Goal: Information Seeking & Learning: Check status

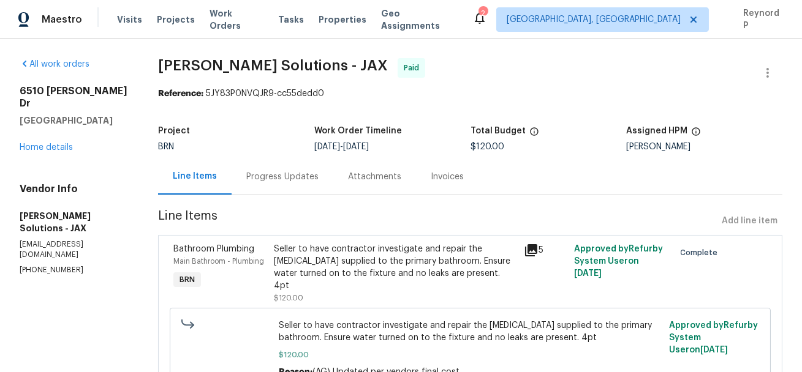
scroll to position [51, 0]
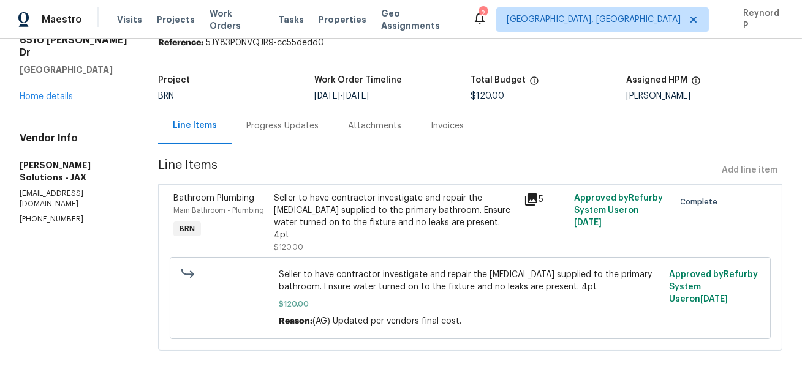
click at [282, 127] on div "Progress Updates" at bounding box center [282, 126] width 72 height 12
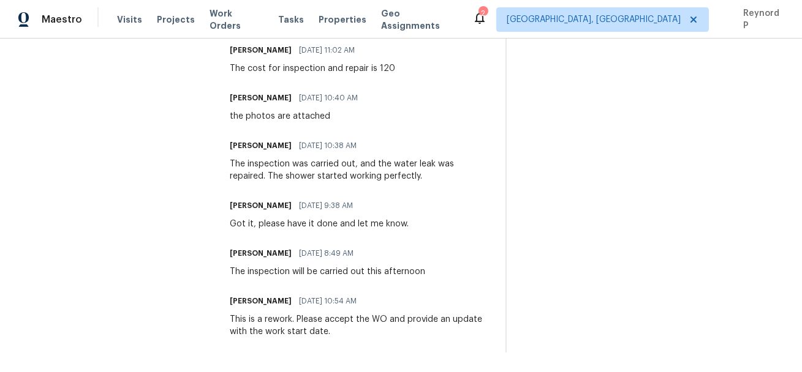
scroll to position [370, 0]
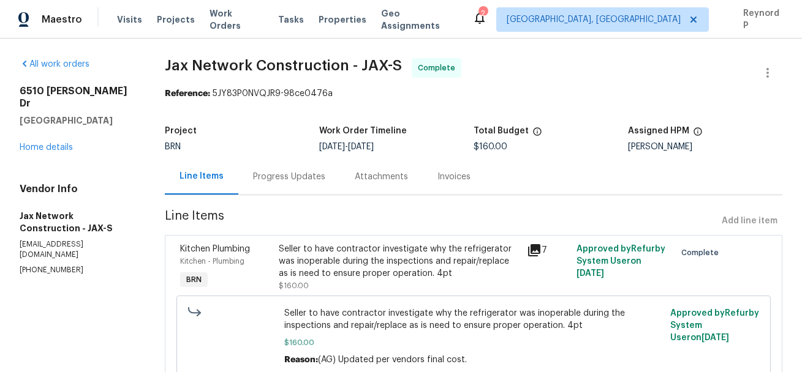
click at [274, 173] on div "Progress Updates" at bounding box center [289, 177] width 72 height 12
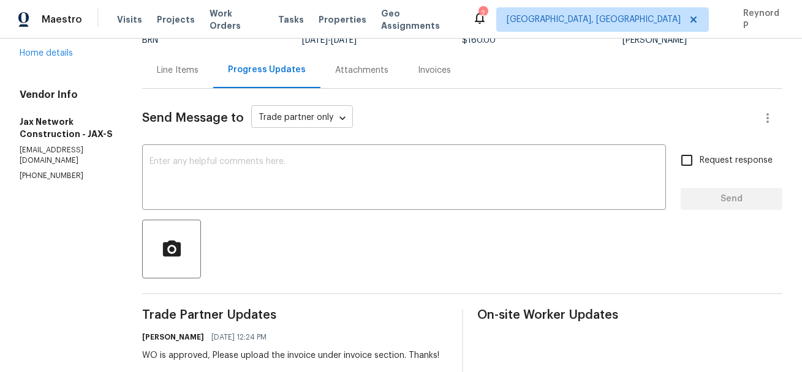
scroll to position [106, 0]
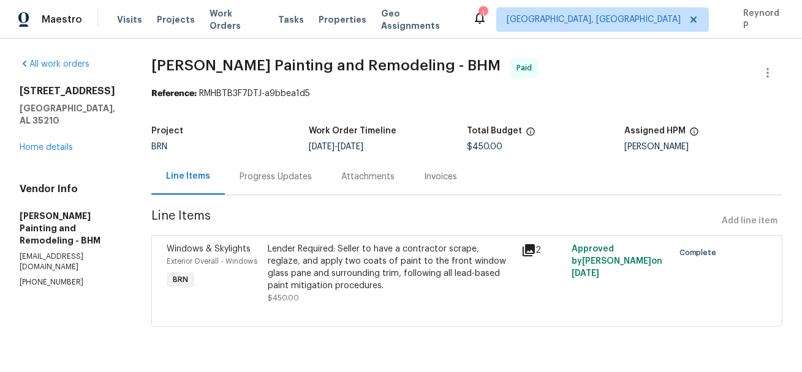
click at [306, 179] on div "Progress Updates" at bounding box center [275, 177] width 72 height 12
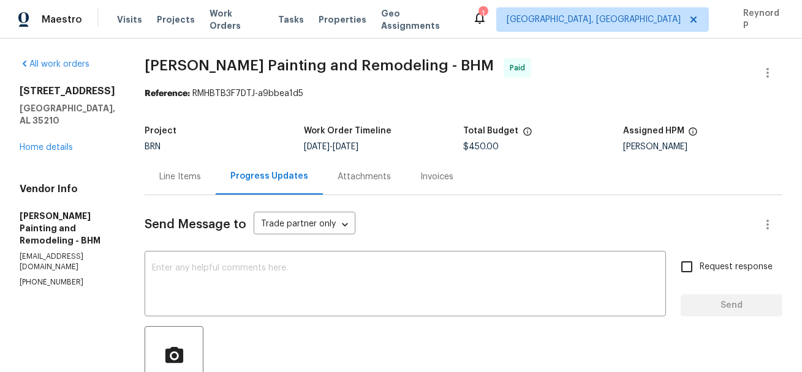
click at [181, 165] on div "Line Items" at bounding box center [180, 177] width 71 height 36
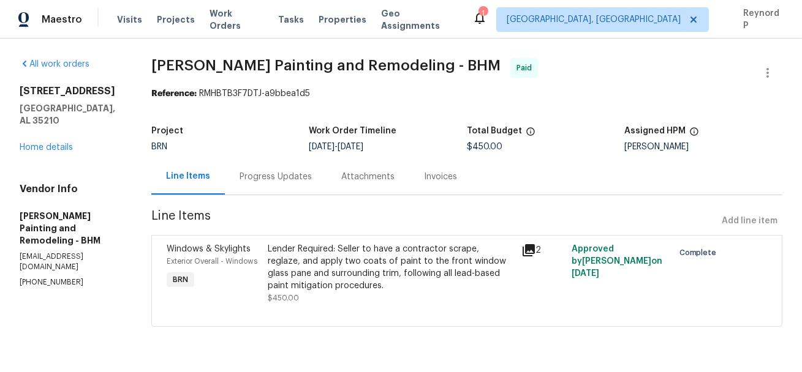
click at [318, 272] on div "Lender Required: Seller to have a contractor scrape, reglaze, and apply two coa…" at bounding box center [391, 267] width 246 height 49
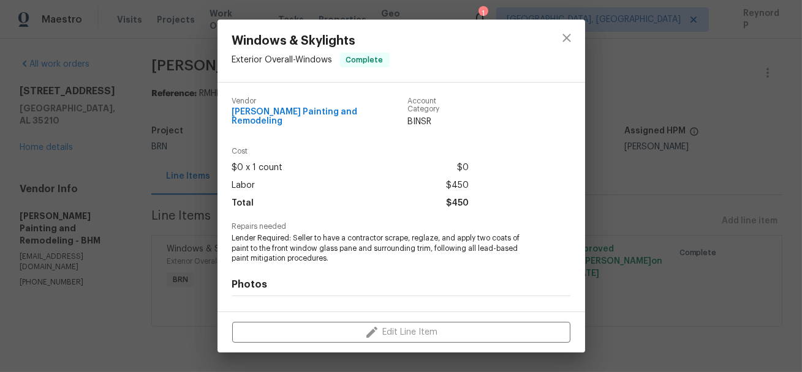
scroll to position [151, 0]
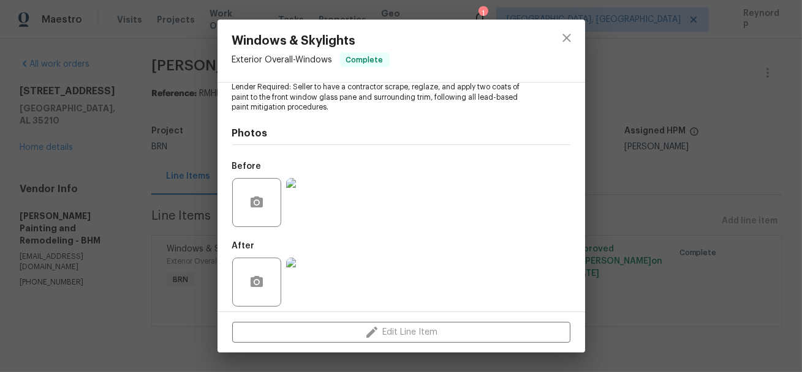
click at [301, 268] on img at bounding box center [310, 282] width 49 height 49
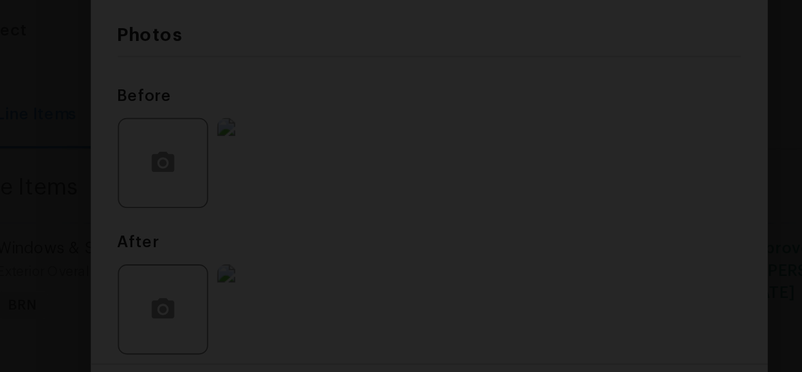
click at [373, 228] on img "Lightbox" at bounding box center [407, 180] width 441 height 205
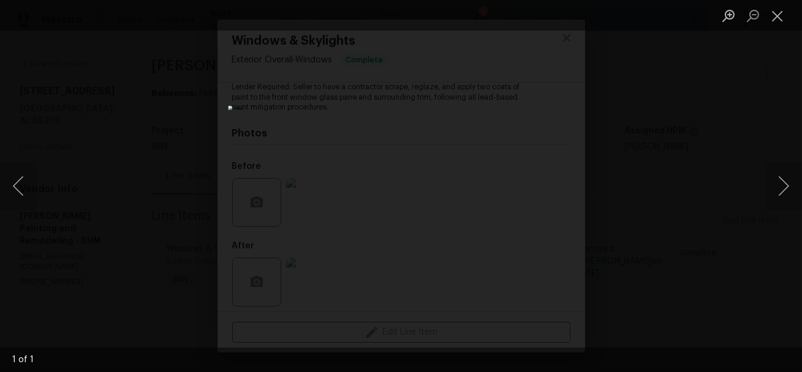
click at [182, 86] on div "Lightbox" at bounding box center [401, 186] width 802 height 372
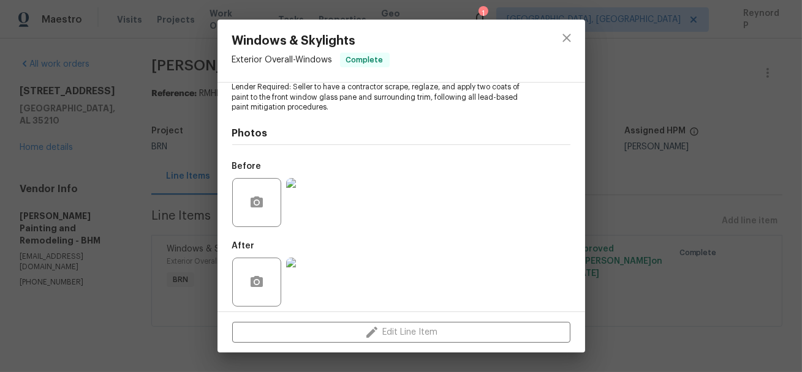
click at [195, 152] on div "Windows & Skylights Exterior Overall - Windows Complete Vendor Carlos Painting …" at bounding box center [401, 186] width 802 height 372
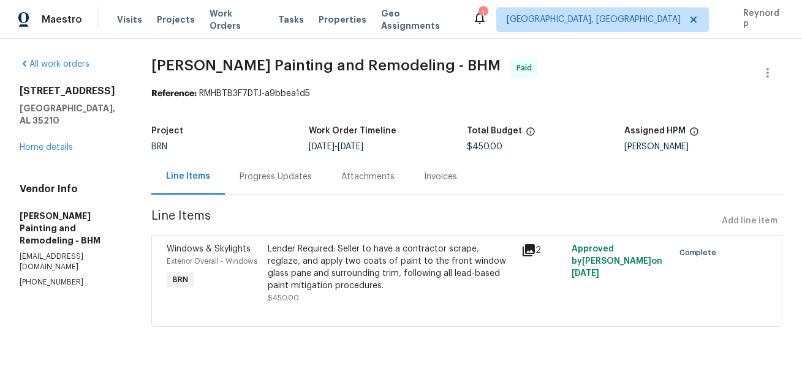
click at [279, 170] on div "Progress Updates" at bounding box center [276, 177] width 102 height 36
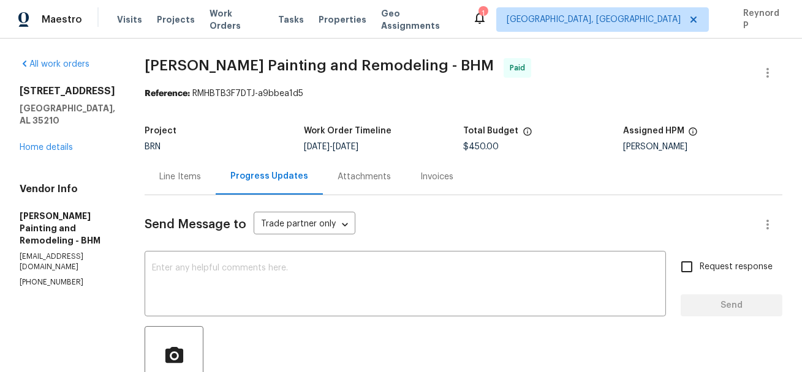
click at [156, 169] on div "Line Items" at bounding box center [180, 177] width 71 height 36
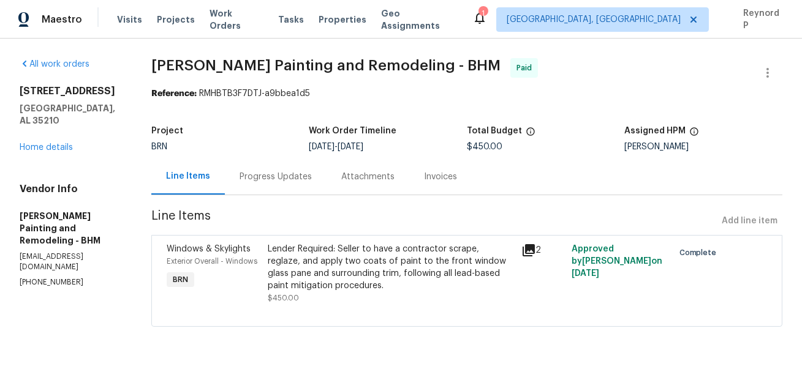
click at [329, 239] on div "Windows & Skylights Exterior Overall - Windows BRN Lender Required: Seller to h…" at bounding box center [466, 281] width 631 height 92
click at [327, 262] on div "Lender Required: Seller to have a contractor scrape, reglaze, and apply two coa…" at bounding box center [391, 267] width 246 height 49
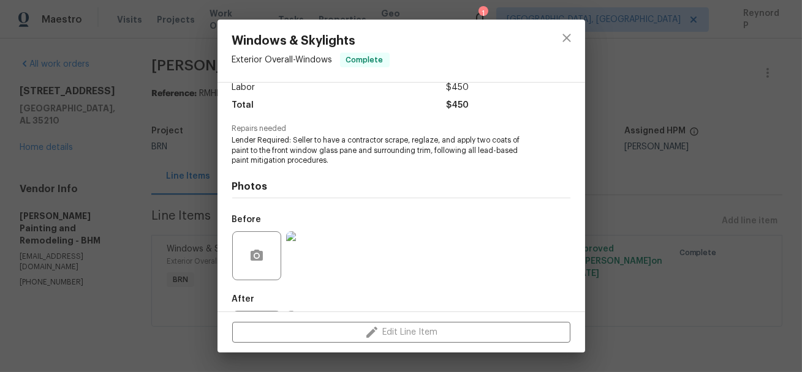
scroll to position [151, 0]
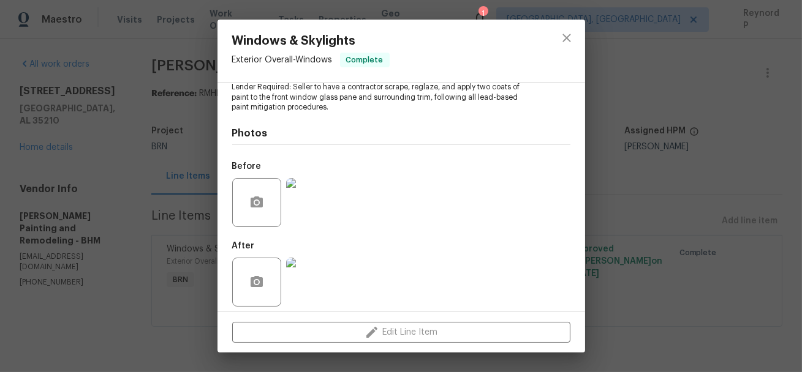
click at [315, 271] on img at bounding box center [310, 282] width 49 height 49
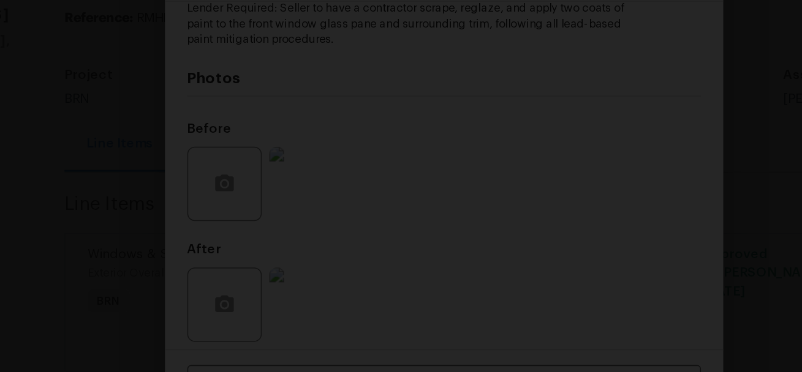
click at [328, 187] on img "Lightbox" at bounding box center [351, 166] width 601 height 279
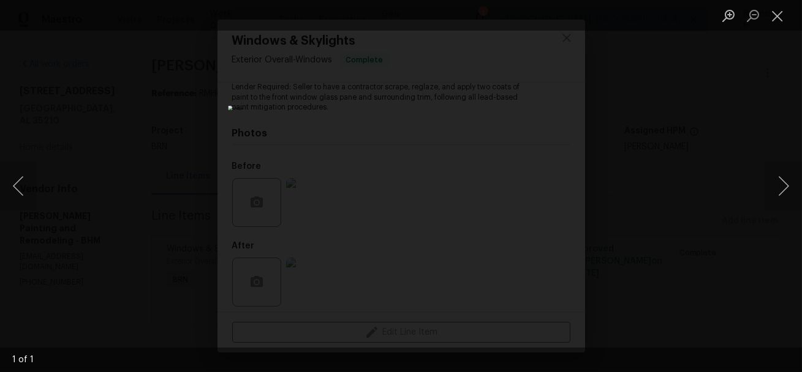
click at [162, 152] on div "Lightbox" at bounding box center [401, 186] width 802 height 372
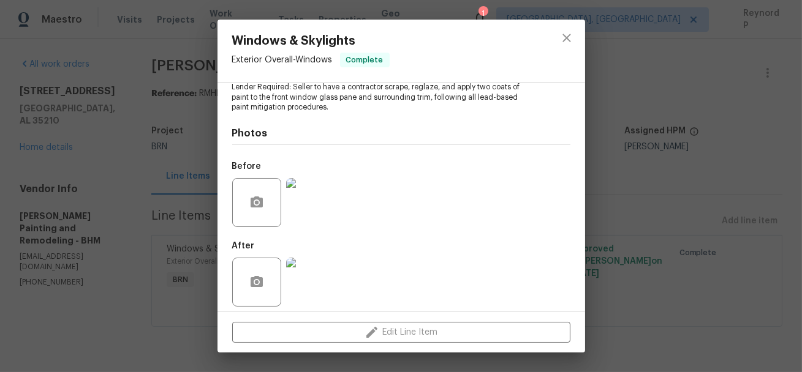
click at [301, 201] on img at bounding box center [310, 202] width 49 height 49
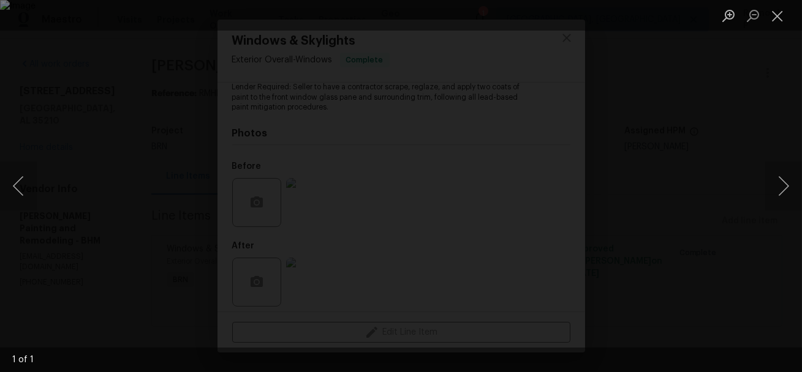
click at [36, 118] on div "Lightbox" at bounding box center [401, 186] width 802 height 372
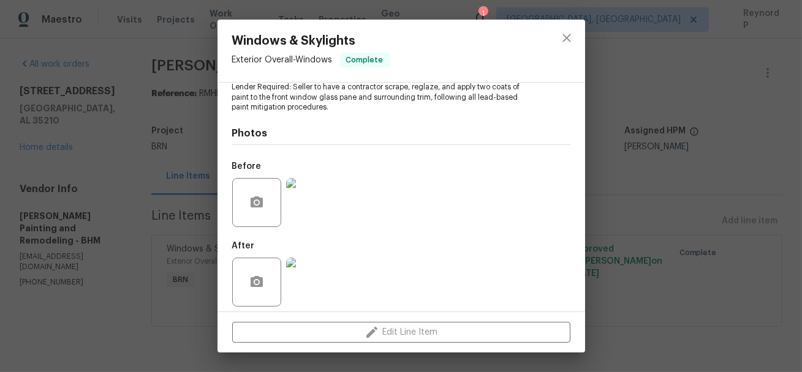
click at [317, 198] on img at bounding box center [310, 202] width 49 height 49
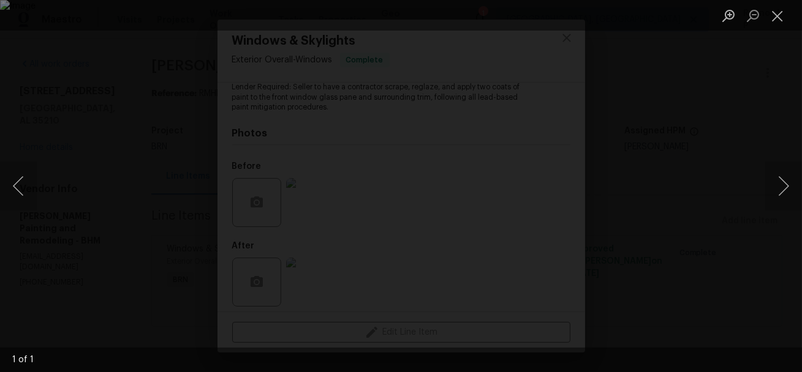
click at [67, 119] on div "Lightbox" at bounding box center [401, 186] width 802 height 372
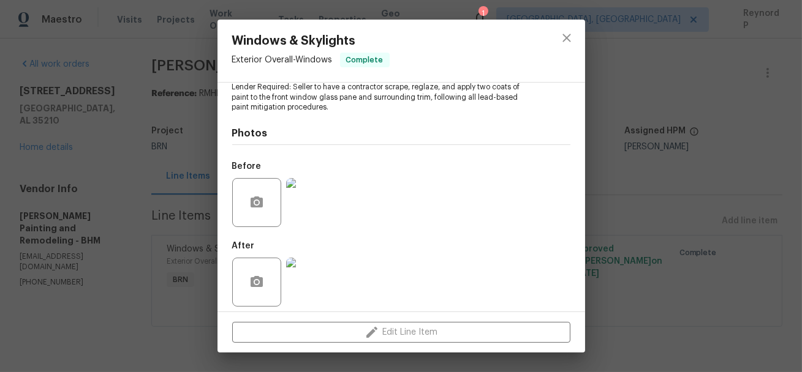
click at [315, 279] on img at bounding box center [310, 282] width 49 height 49
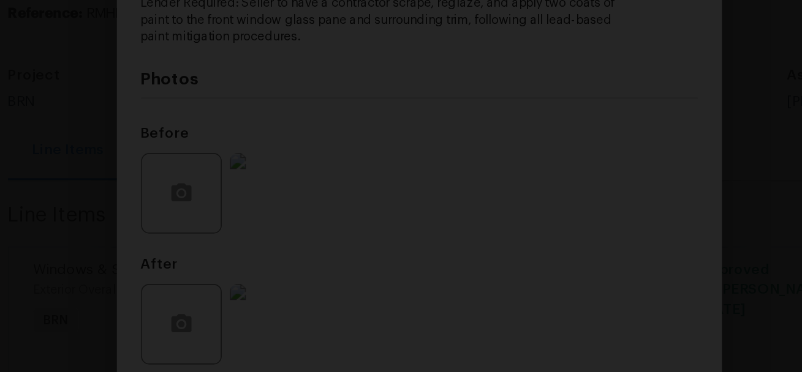
click at [178, 167] on div "Lightbox" at bounding box center [401, 186] width 802 height 372
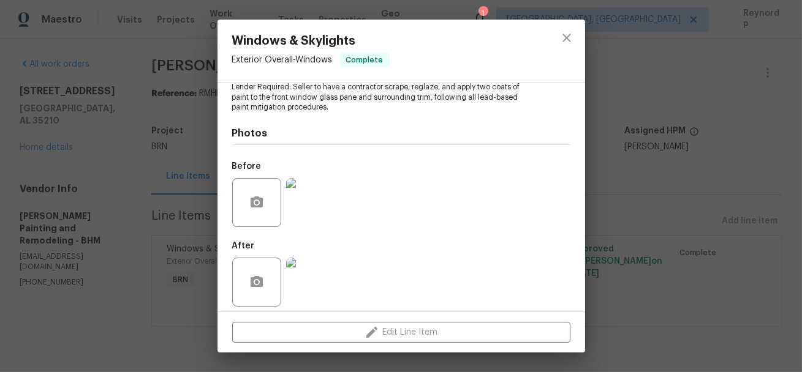
click at [200, 108] on div "Windows & Skylights Exterior Overall - Windows Complete Vendor Carlos Painting …" at bounding box center [401, 186] width 802 height 372
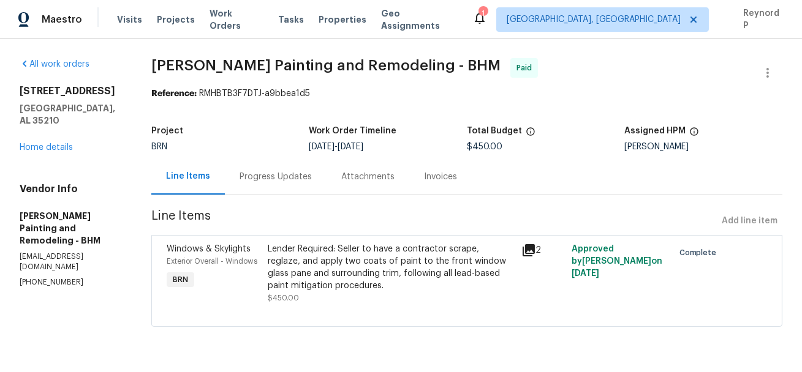
click at [279, 176] on div "Progress Updates" at bounding box center [275, 177] width 72 height 12
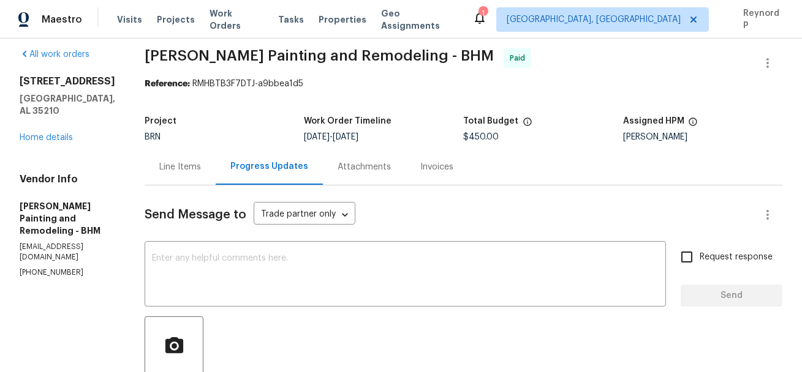
scroll to position [6, 0]
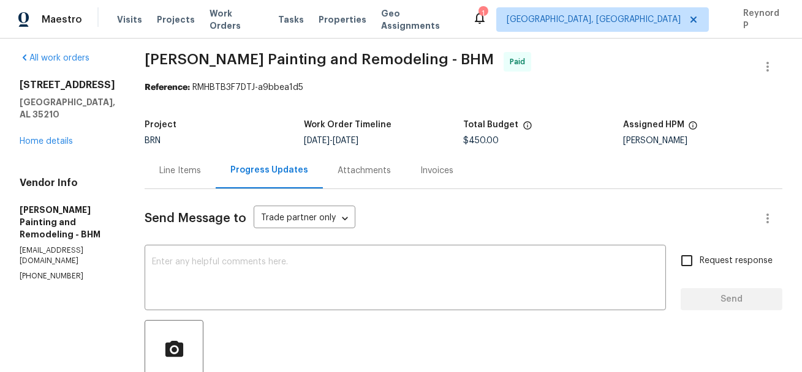
click at [484, 86] on div "Reference: RMHBTB3F7DTJ-a9bbea1d5" at bounding box center [463, 87] width 637 height 12
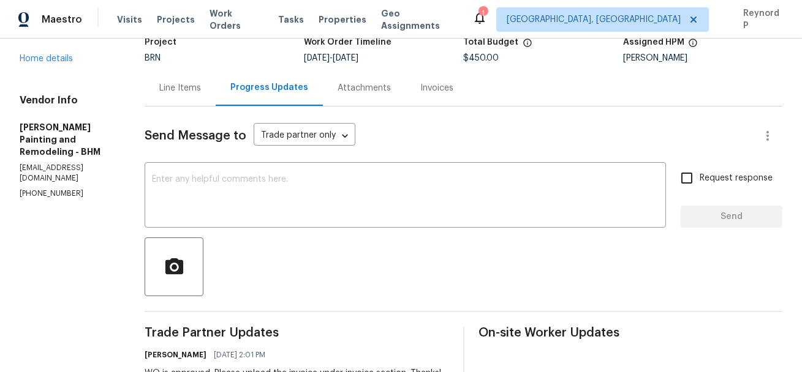
scroll to position [0, 0]
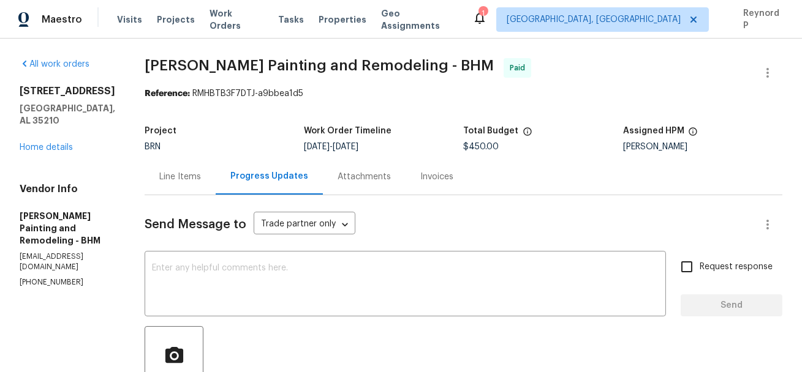
click at [518, 36] on div "Maestro Visits Projects Work Orders Tasks Properties Geo Assignments 1 Albuquer…" at bounding box center [401, 19] width 802 height 39
click at [189, 179] on div "Line Items" at bounding box center [180, 177] width 42 height 12
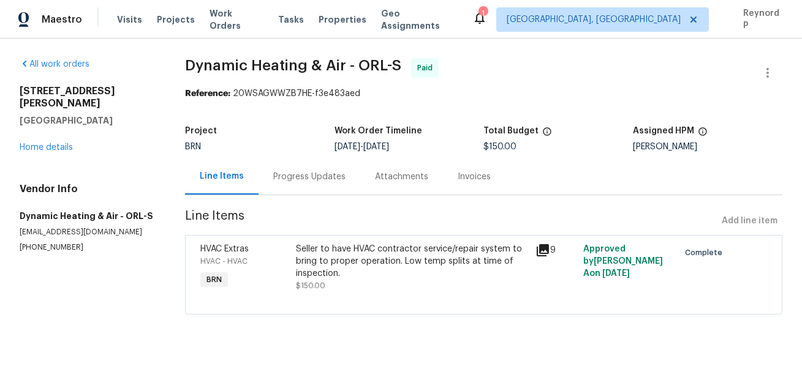
click at [317, 174] on div "Progress Updates" at bounding box center [309, 177] width 72 height 12
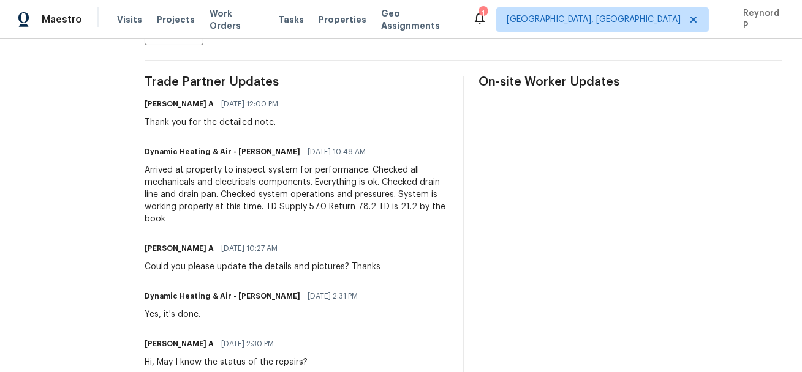
scroll to position [325, 0]
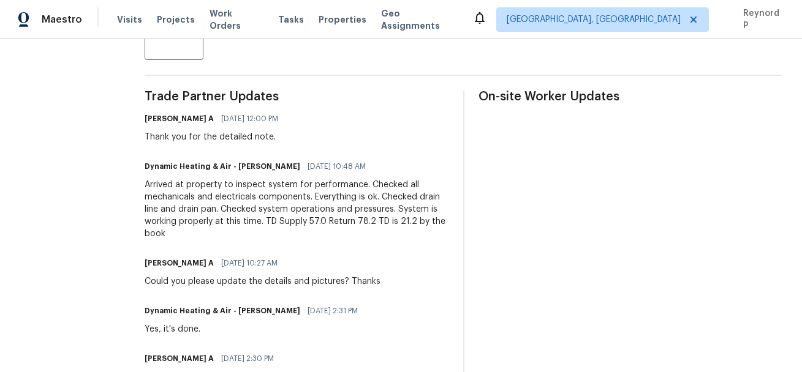
click at [413, 163] on div "Dynamic Heating & Air - Mike Hernandez 08/01/2025 10:48 AM" at bounding box center [297, 166] width 304 height 17
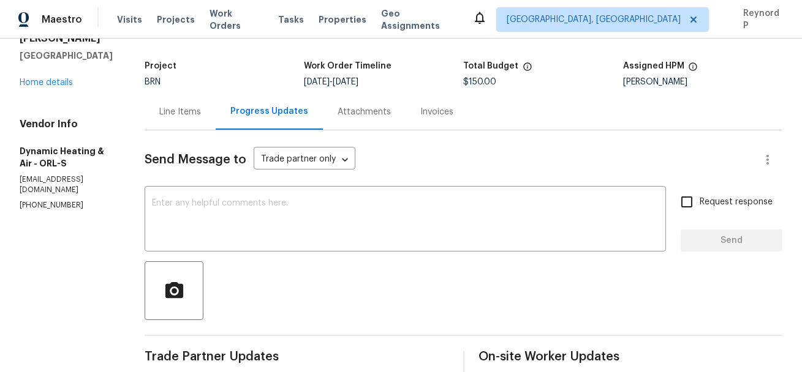
scroll to position [0, 0]
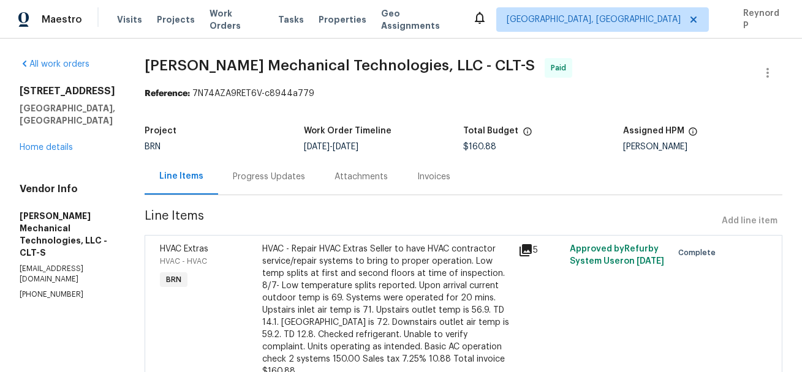
click at [294, 171] on div "Progress Updates" at bounding box center [269, 177] width 72 height 12
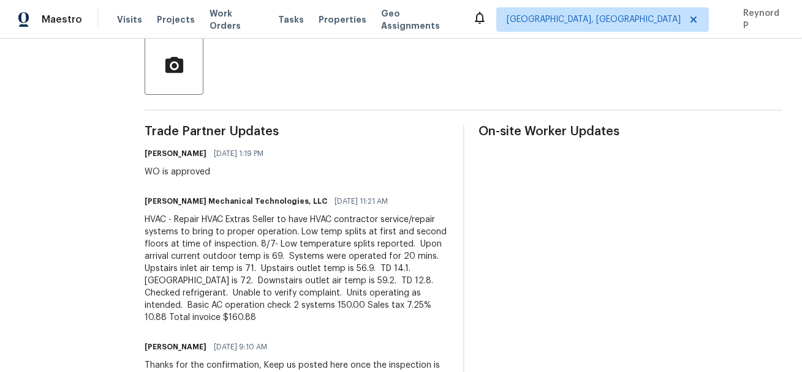
scroll to position [282, 0]
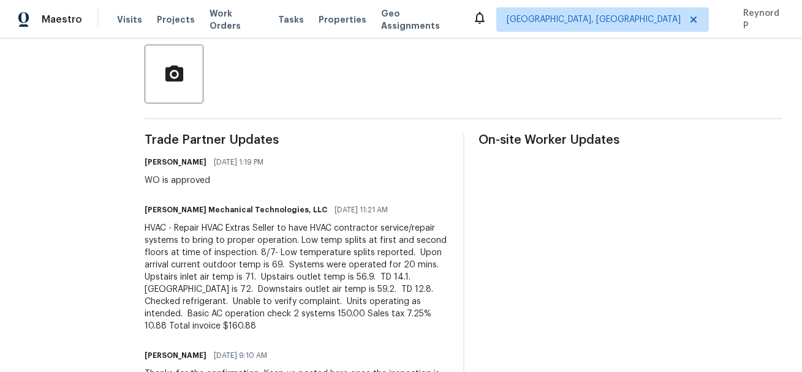
click at [394, 88] on div at bounding box center [463, 74] width 637 height 59
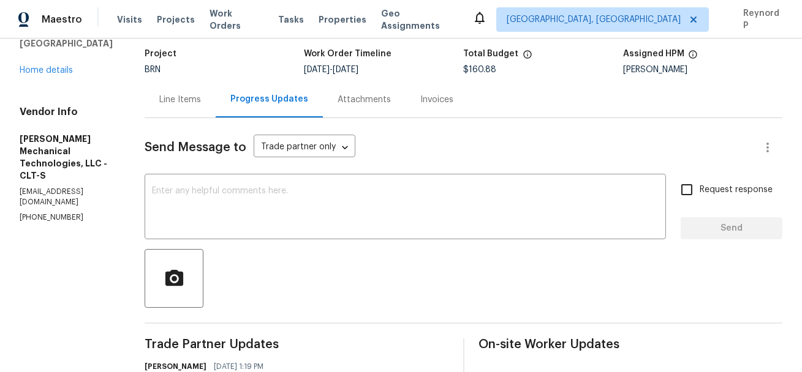
scroll to position [0, 0]
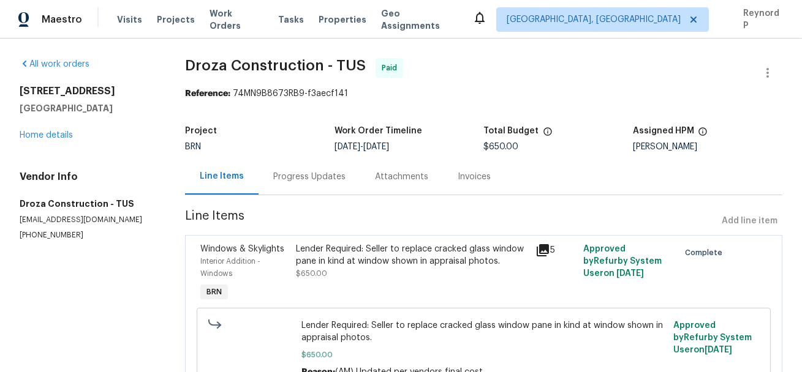
click at [307, 181] on div "Progress Updates" at bounding box center [309, 177] width 72 height 12
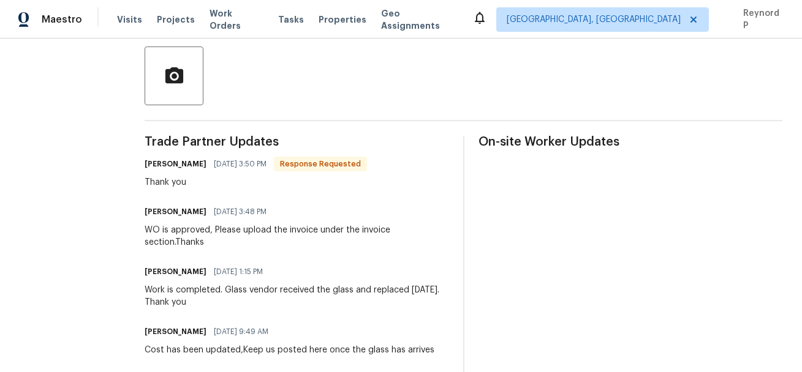
scroll to position [279, 0]
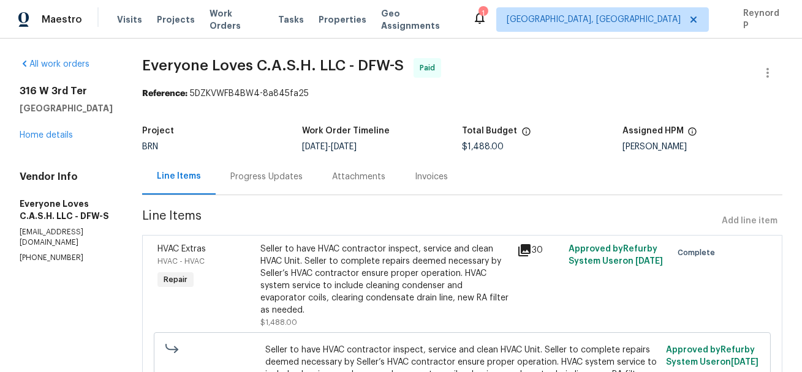
click at [302, 175] on div "Progress Updates" at bounding box center [266, 177] width 72 height 12
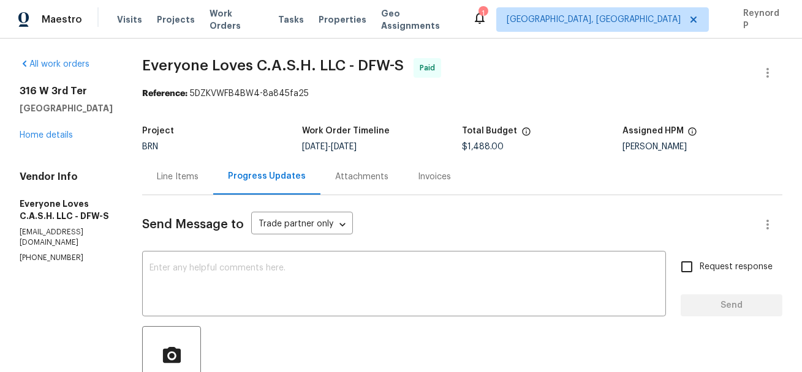
click at [207, 169] on div "Line Items" at bounding box center [177, 177] width 71 height 36
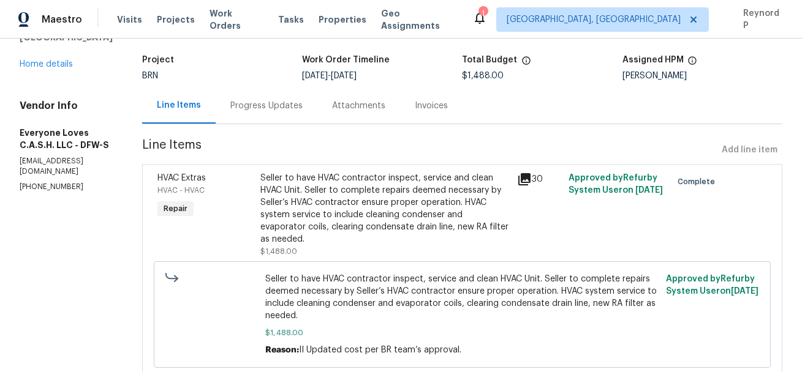
scroll to position [63, 0]
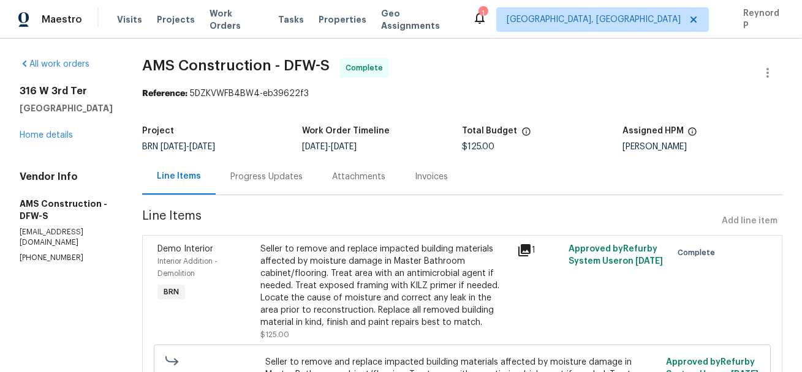
click at [258, 174] on div "Progress Updates" at bounding box center [266, 177] width 72 height 12
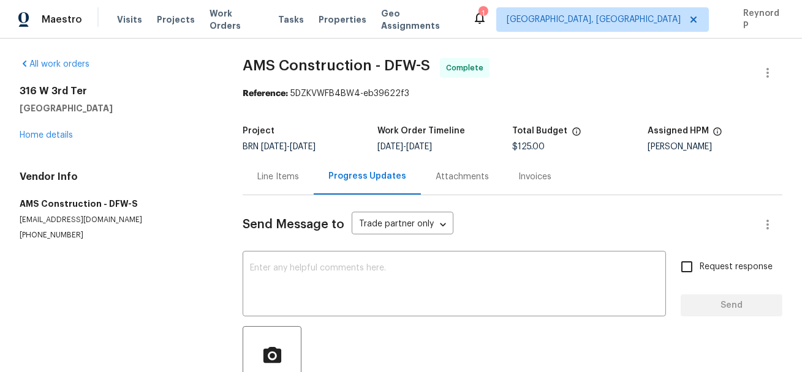
click at [282, 173] on div "Line Items" at bounding box center [278, 177] width 42 height 12
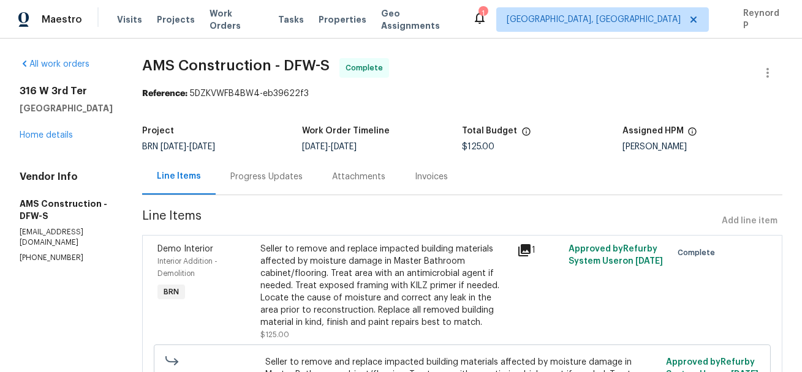
scroll to position [126, 0]
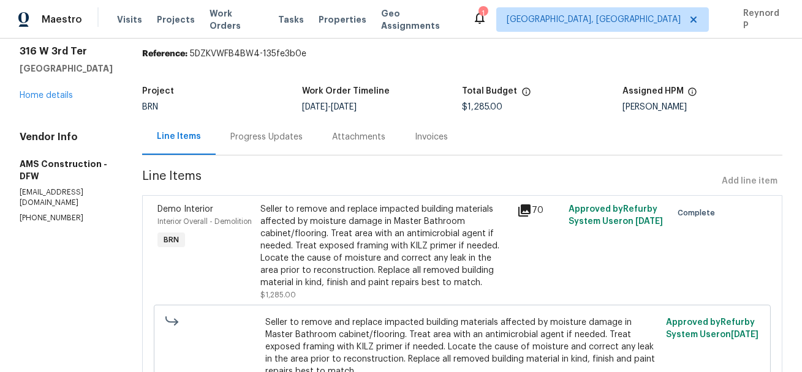
scroll to position [48, 0]
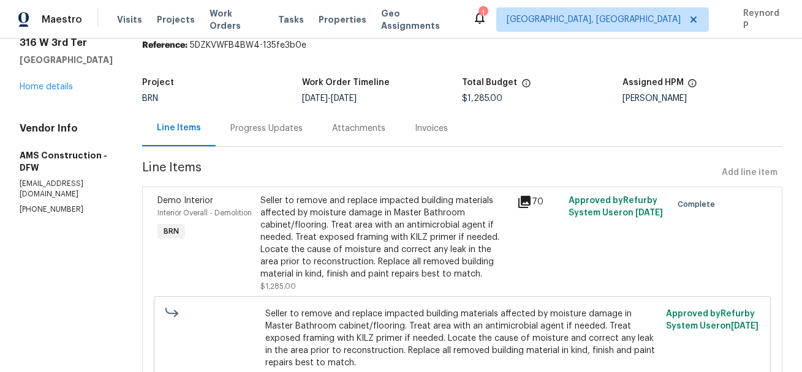
click at [269, 127] on div "Progress Updates" at bounding box center [266, 128] width 72 height 12
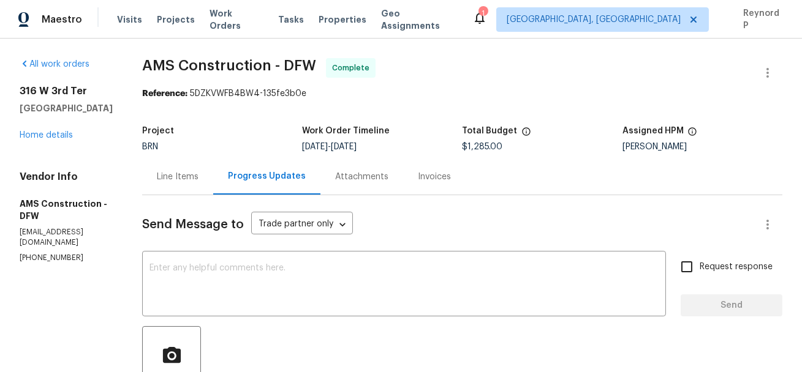
click at [173, 181] on div "Line Items" at bounding box center [178, 177] width 42 height 12
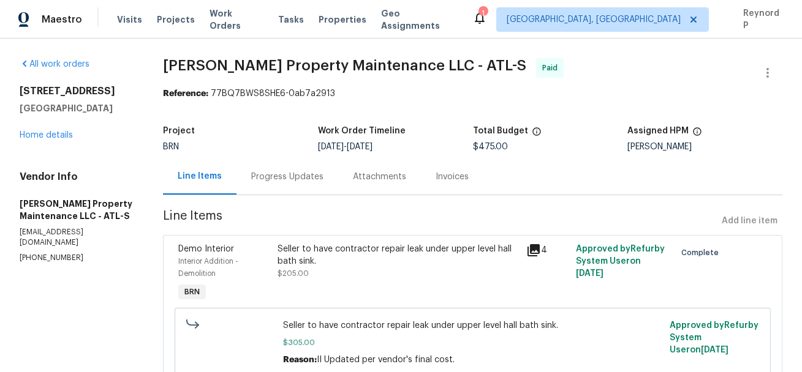
click at [264, 163] on div "Progress Updates" at bounding box center [287, 177] width 102 height 36
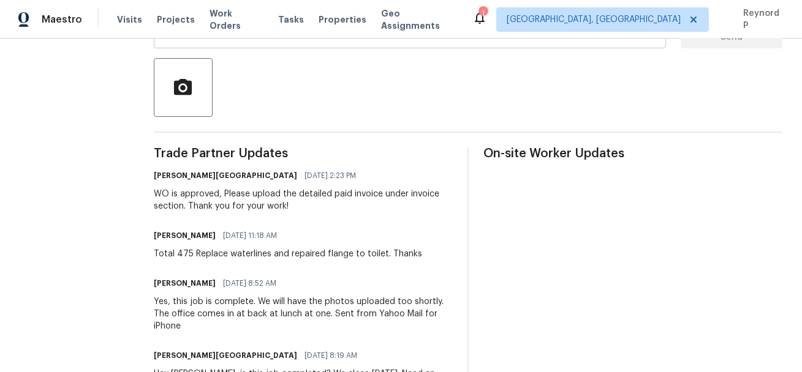
scroll to position [251, 0]
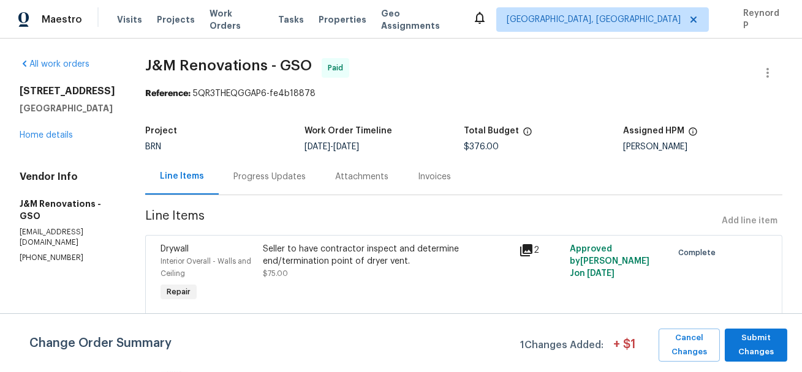
click at [279, 179] on div "Progress Updates" at bounding box center [269, 177] width 72 height 12
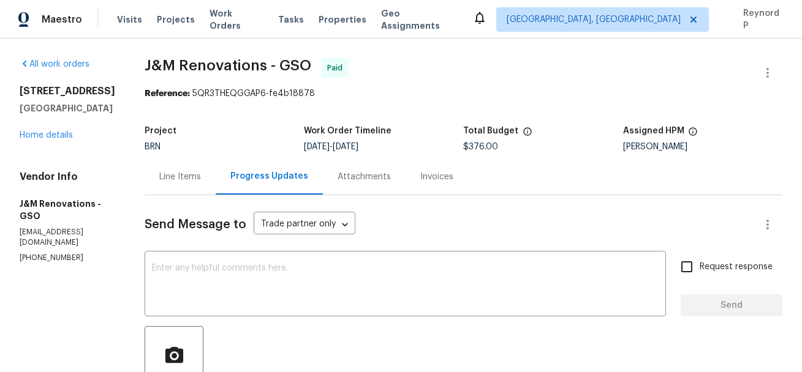
click at [195, 179] on div "Line Items" at bounding box center [180, 177] width 42 height 12
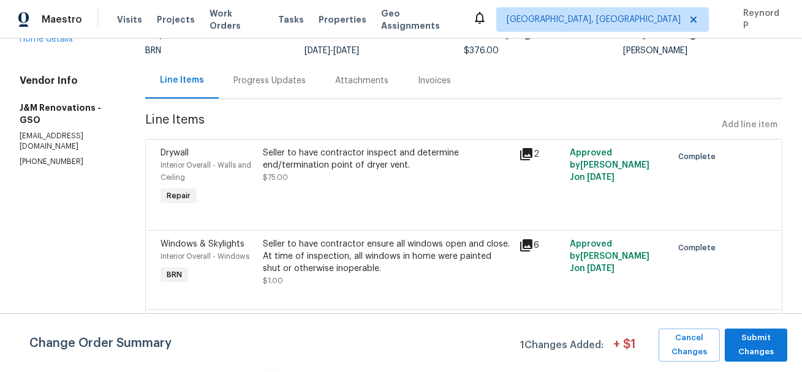
scroll to position [160, 0]
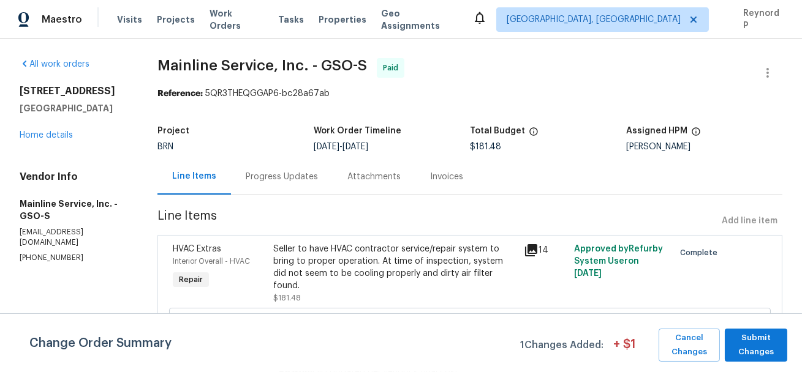
click at [281, 173] on div "Progress Updates" at bounding box center [282, 177] width 72 height 12
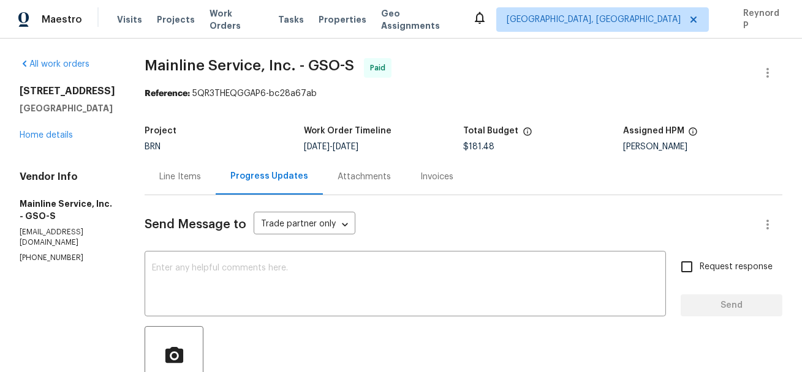
click at [197, 175] on div "Line Items" at bounding box center [180, 177] width 42 height 12
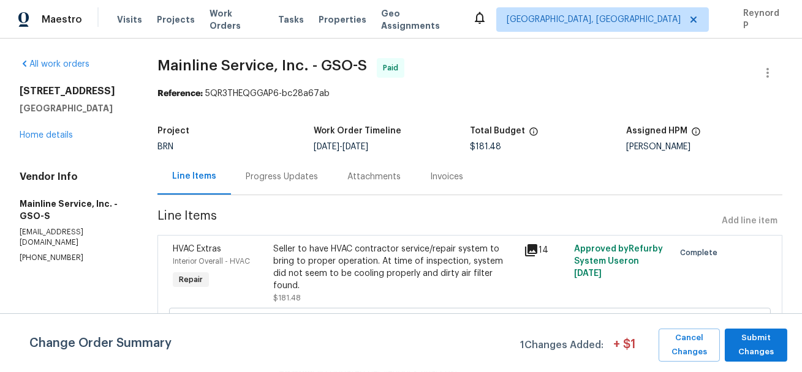
scroll to position [53, 0]
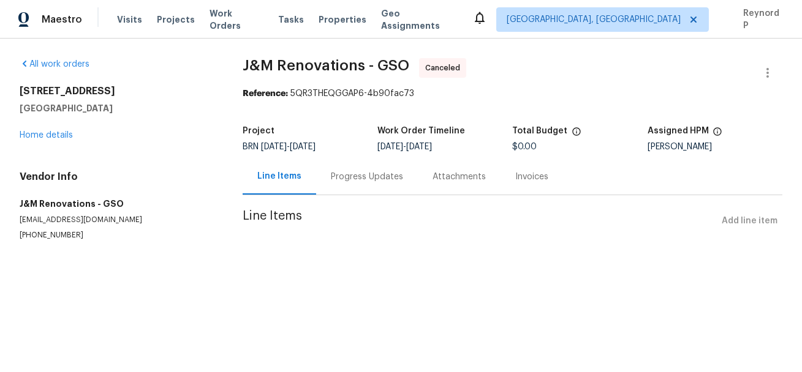
click at [361, 188] on div "Progress Updates" at bounding box center [367, 177] width 102 height 36
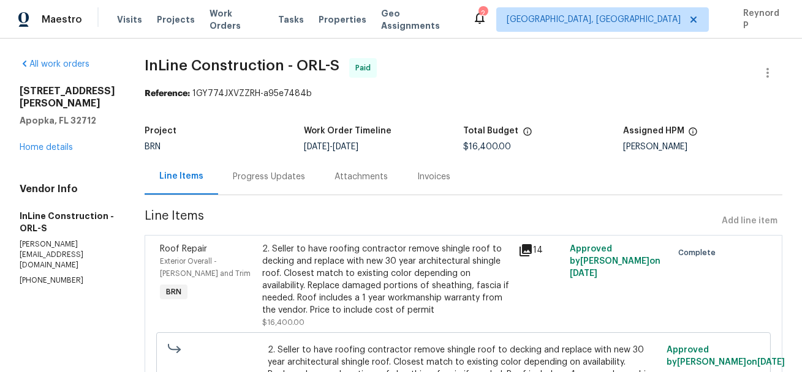
click at [277, 178] on div "Progress Updates" at bounding box center [269, 177] width 72 height 12
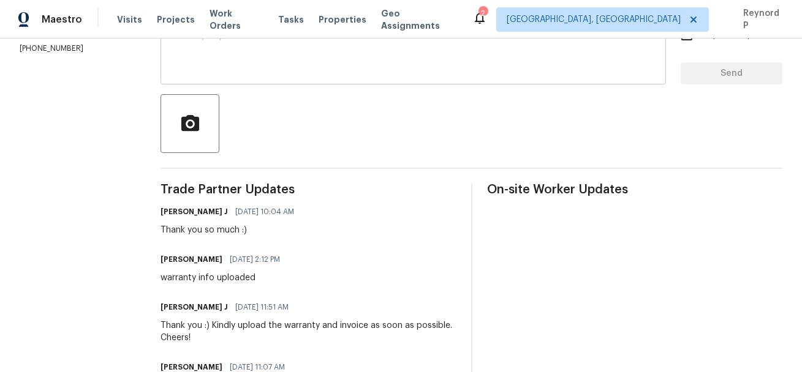
scroll to position [227, 0]
